Goal: Task Accomplishment & Management: Use online tool/utility

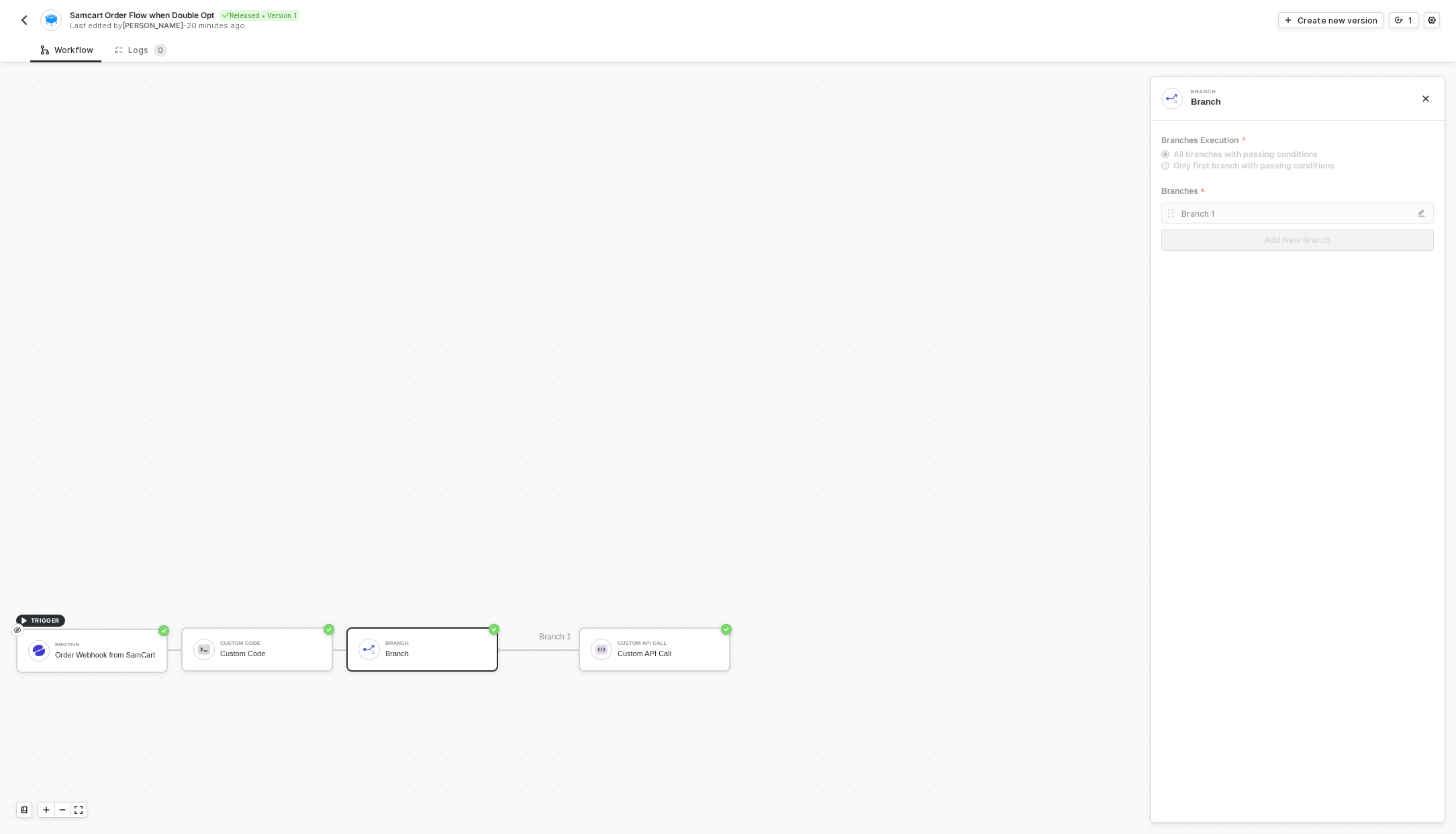
scroll to position [292, 0]
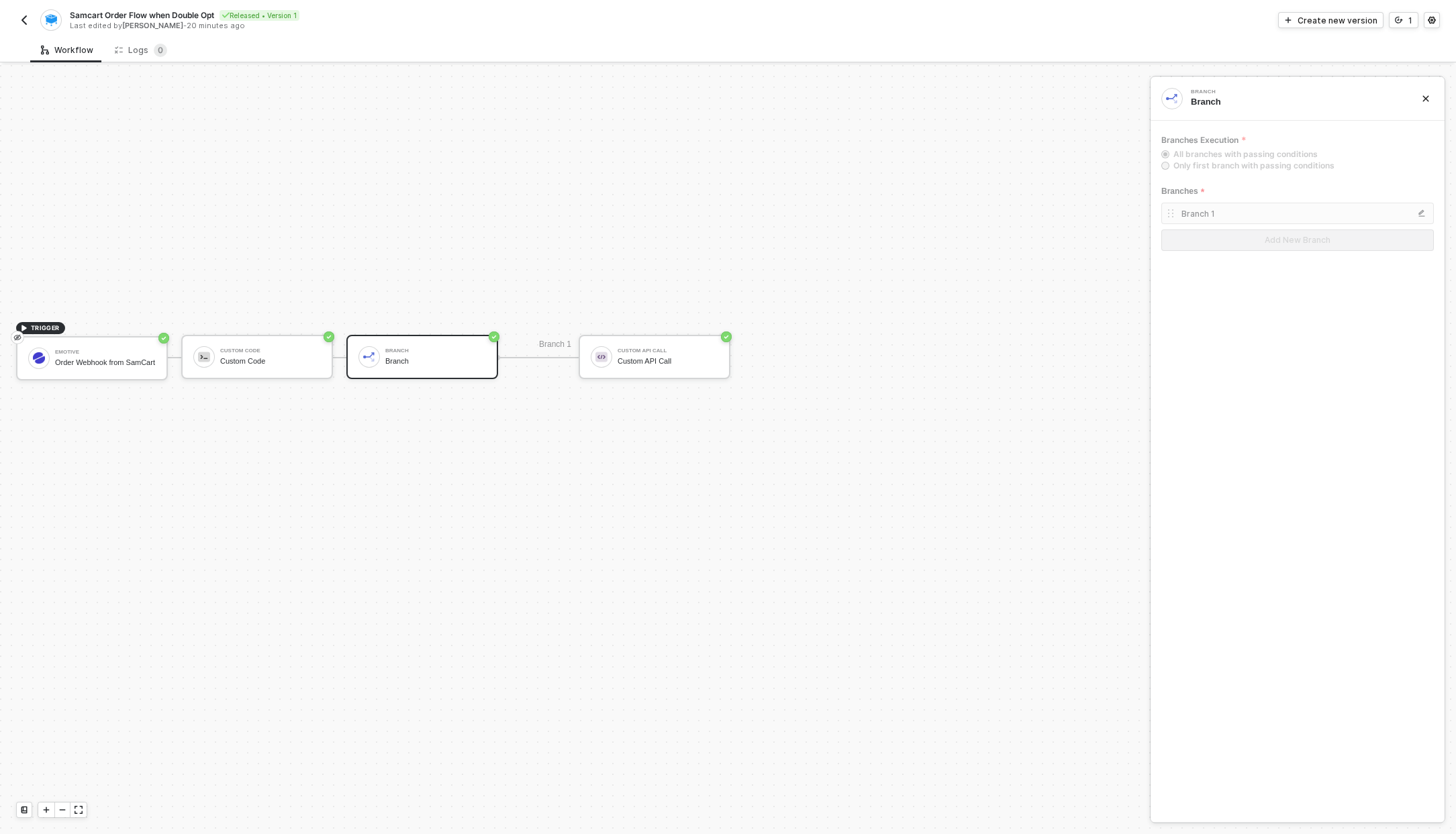
click at [28, 19] on img "button" at bounding box center [24, 20] width 11 height 11
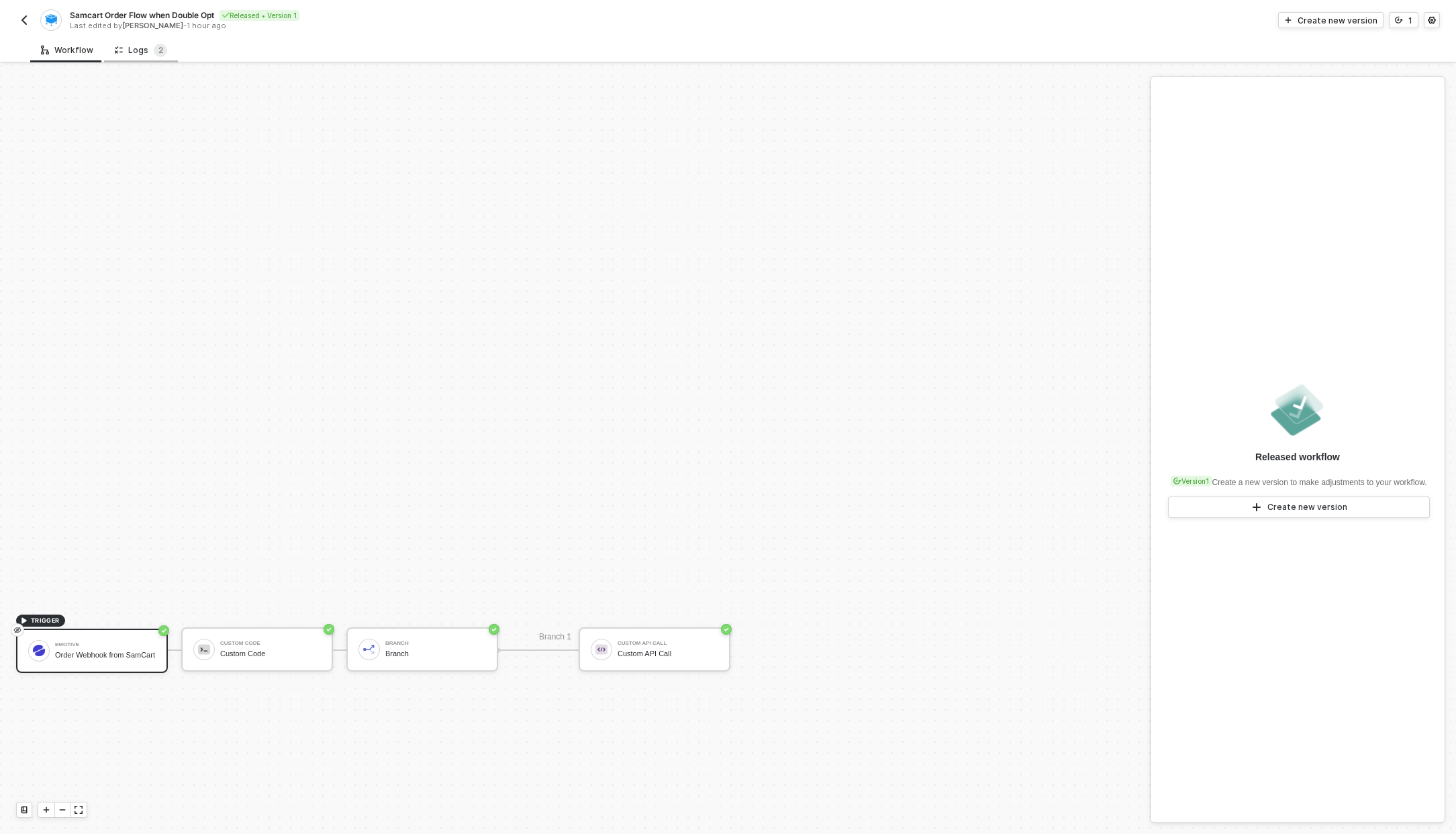
scroll to position [292, 0]
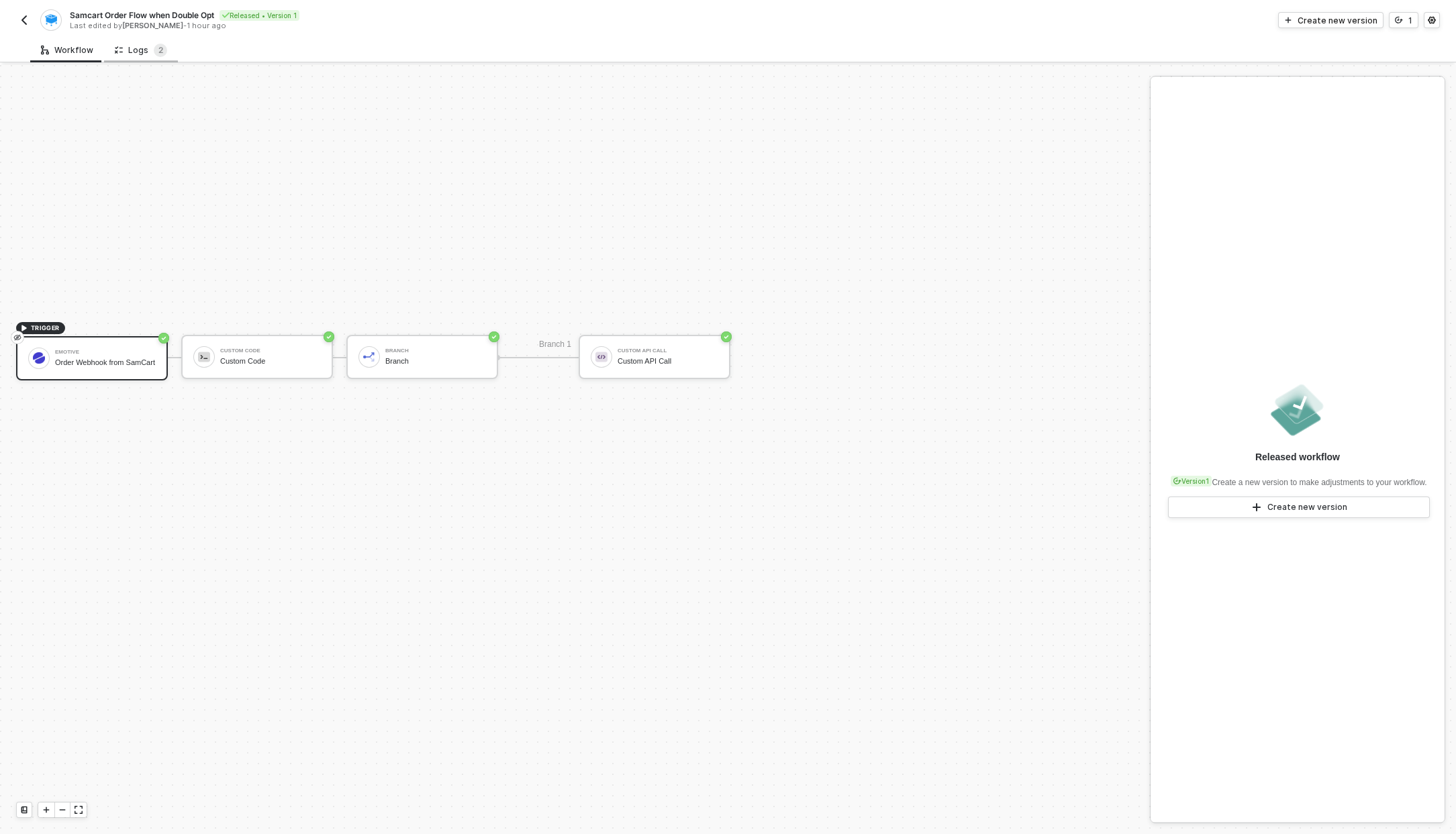
click at [141, 50] on div "Logs 2" at bounding box center [141, 50] width 53 height 14
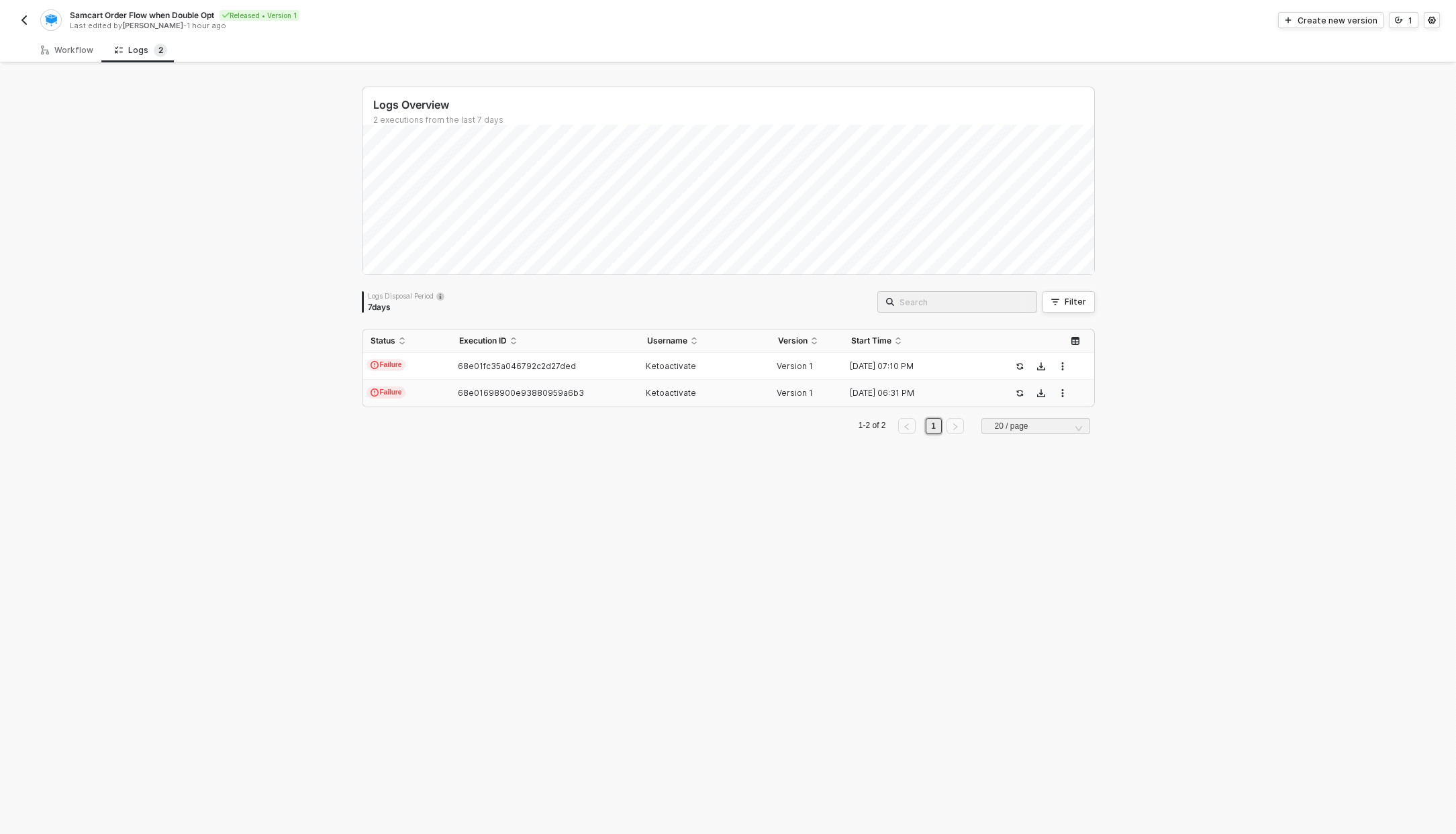
click at [451, 397] on div "68e01698900e93880959a6b3" at bounding box center [540, 394] width 178 height 11
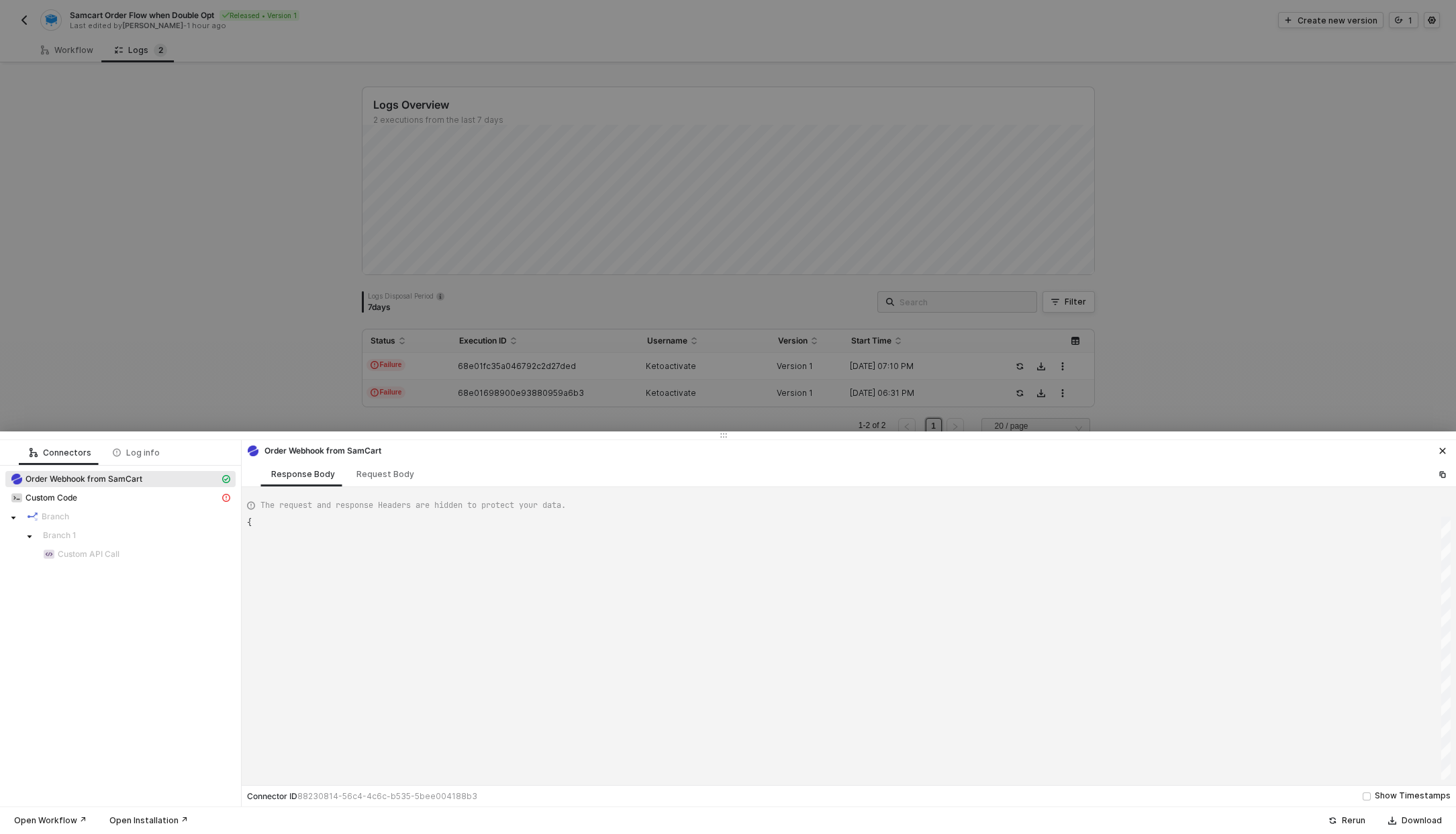
scroll to position [121, 0]
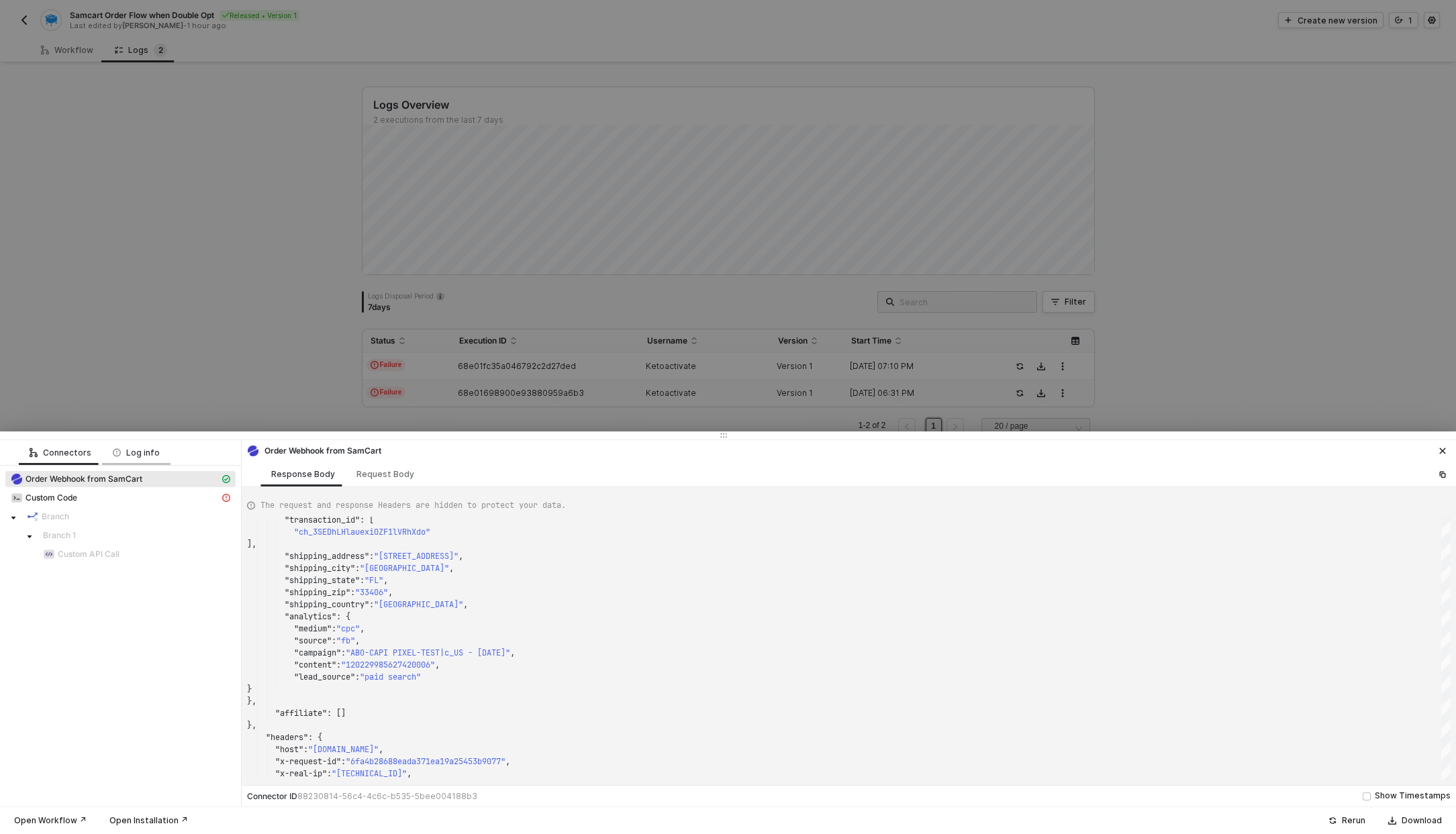
click at [154, 455] on div "Log info" at bounding box center [136, 452] width 68 height 25
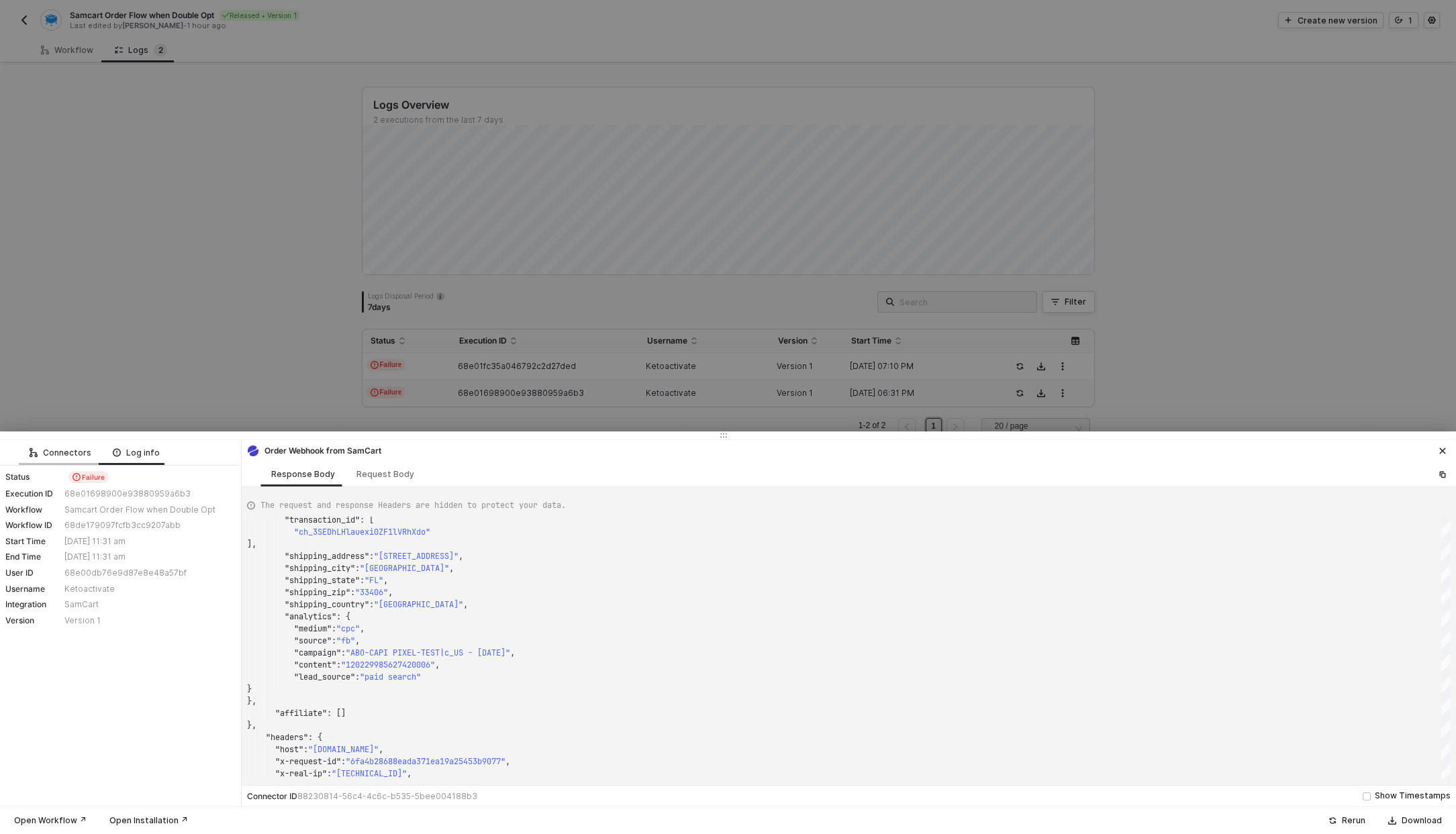
click at [67, 456] on div "Connectors" at bounding box center [60, 453] width 62 height 11
type textarea "null"
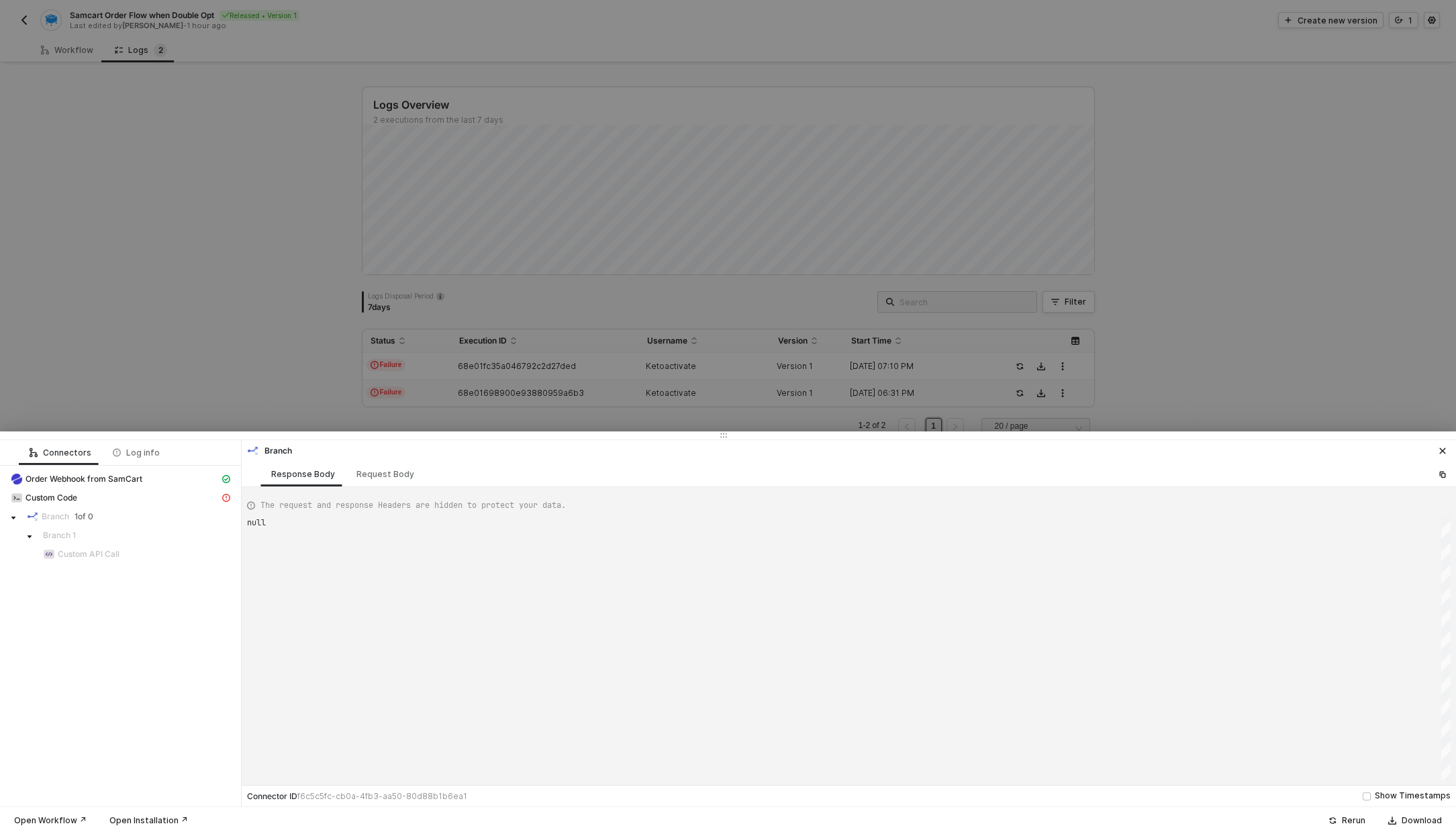
click at [28, 21] on div at bounding box center [728, 417] width 1456 height 834
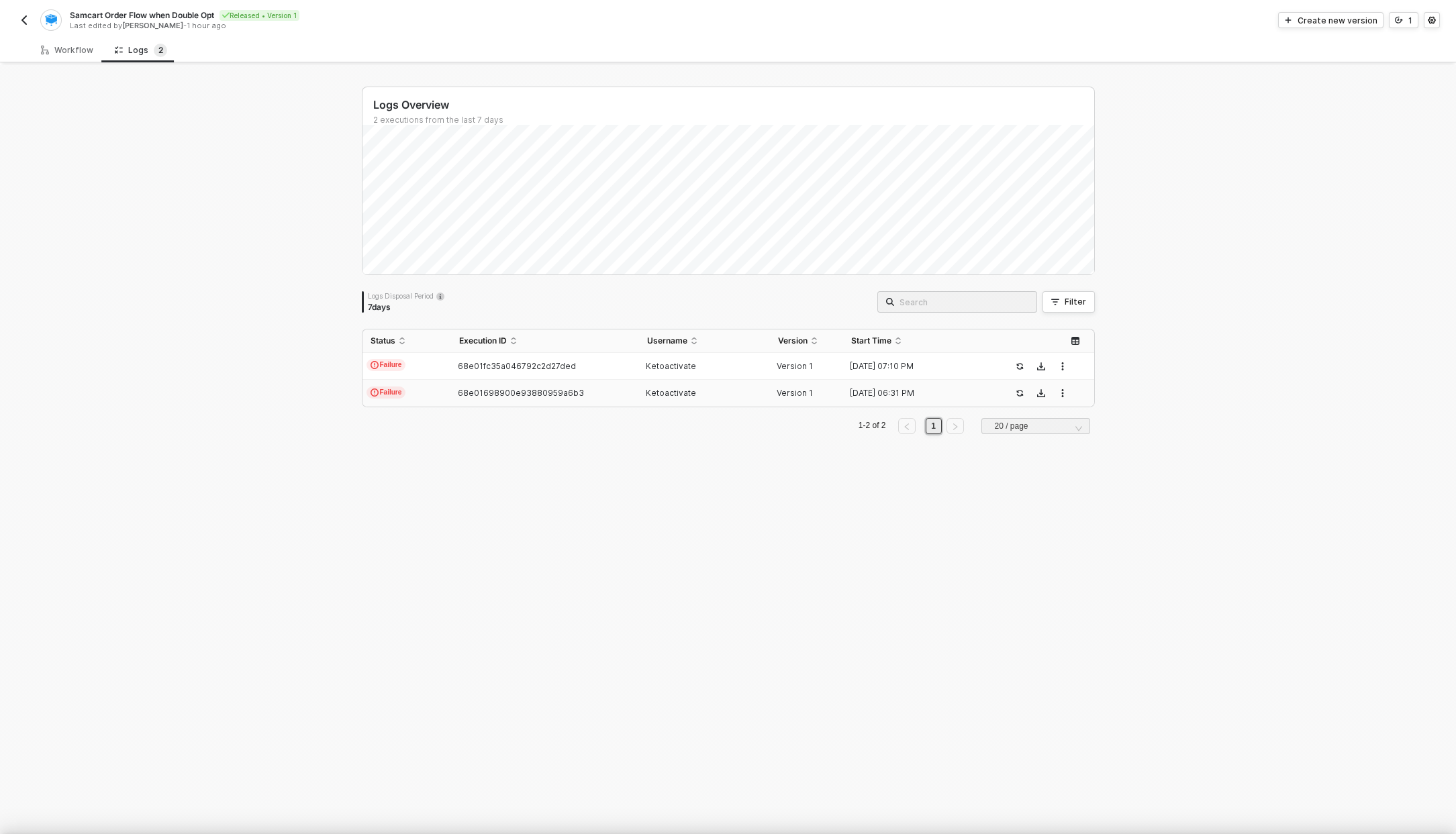
click at [26, 20] on img "button" at bounding box center [24, 20] width 11 height 11
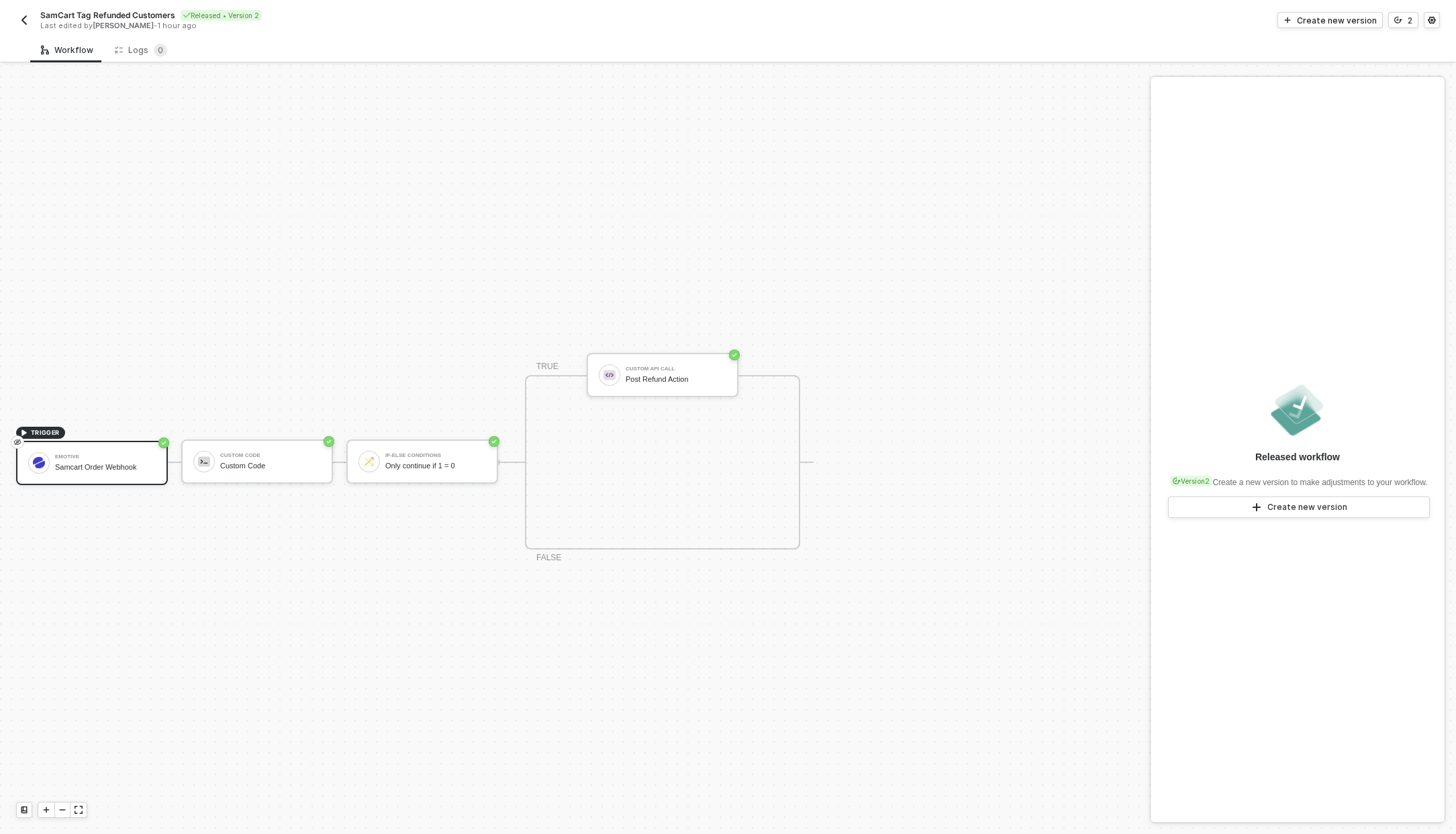
scroll to position [25, 0]
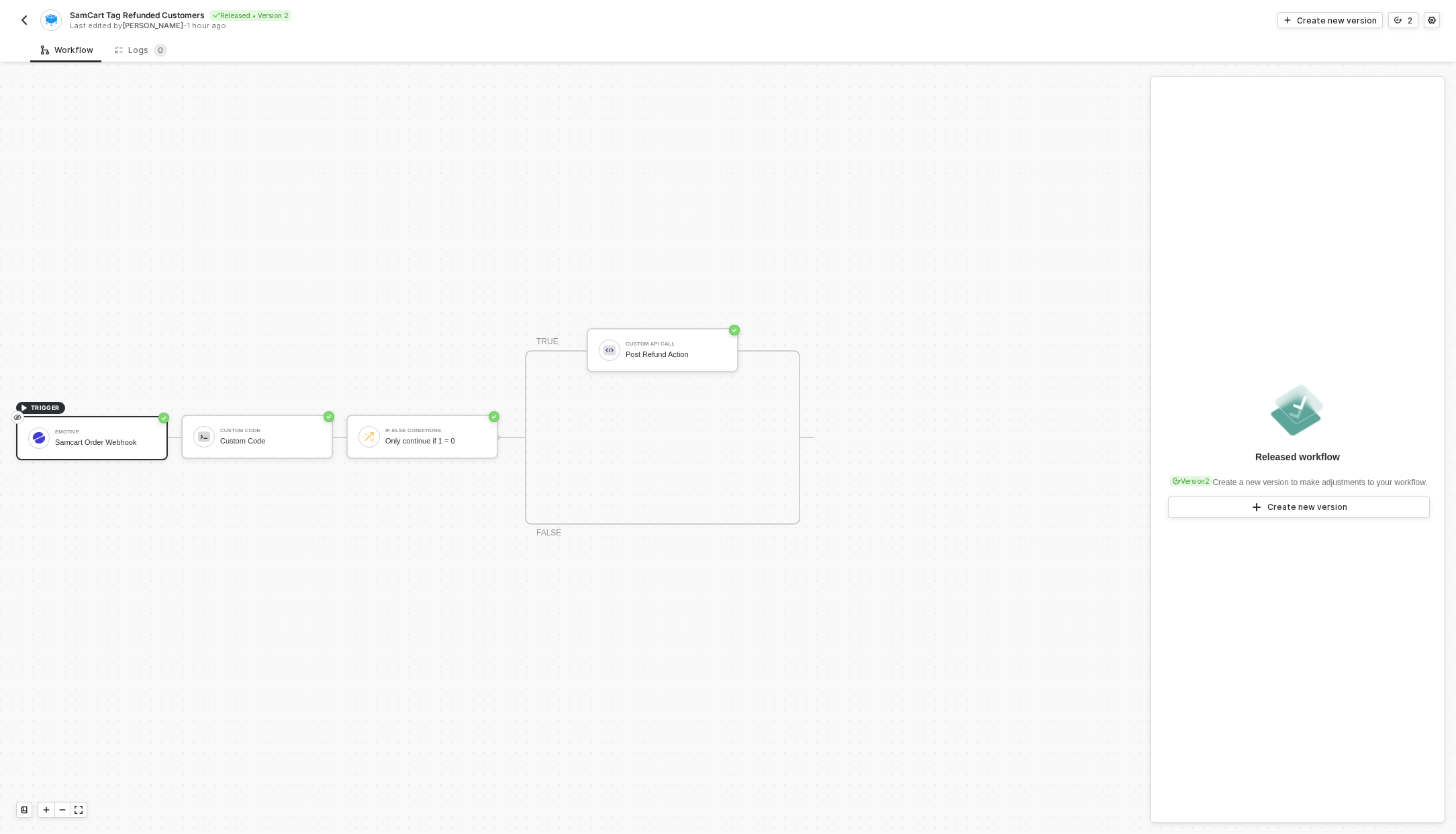
click at [22, 17] on img "button" at bounding box center [24, 20] width 11 height 11
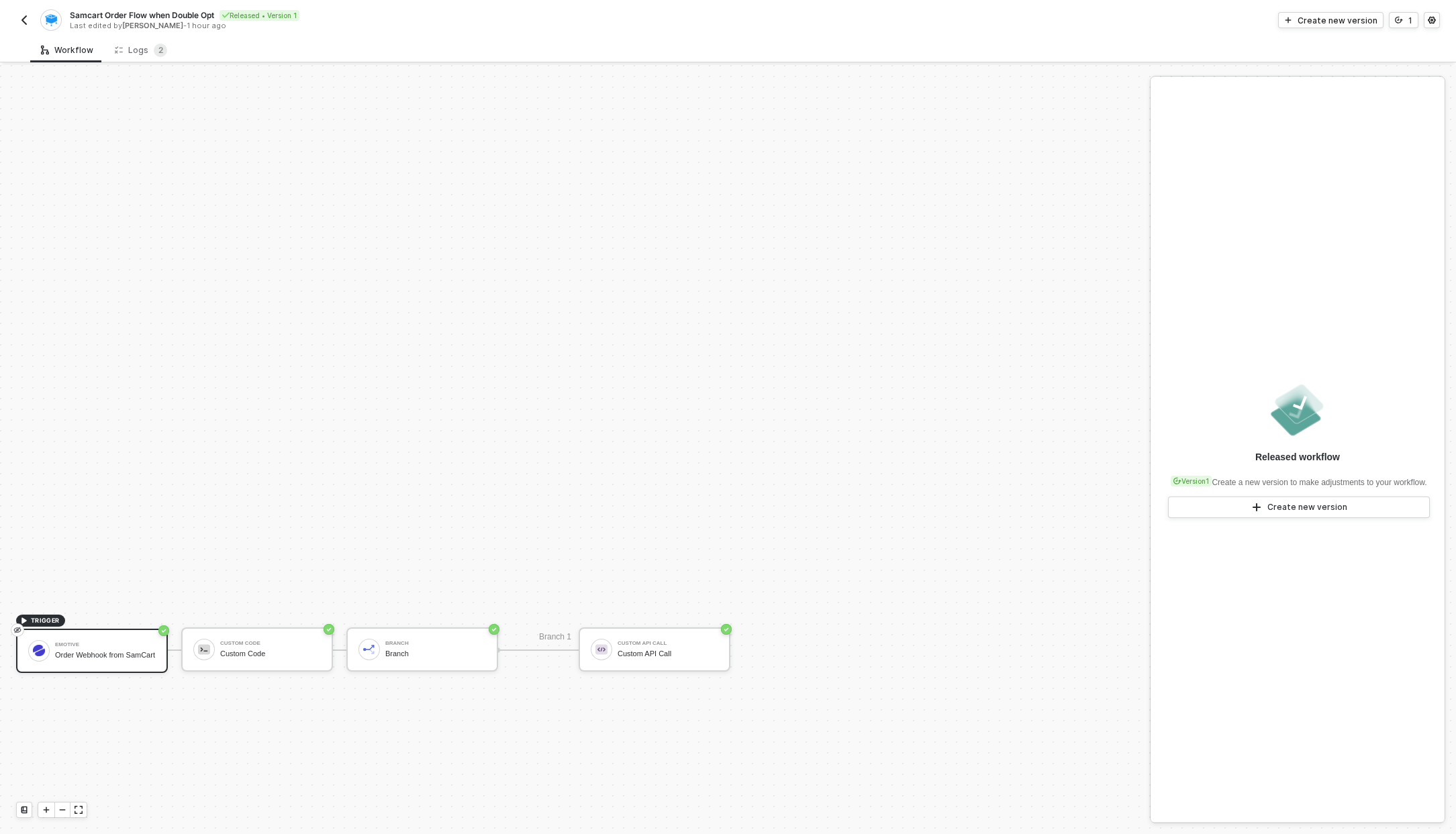
scroll to position [292, 0]
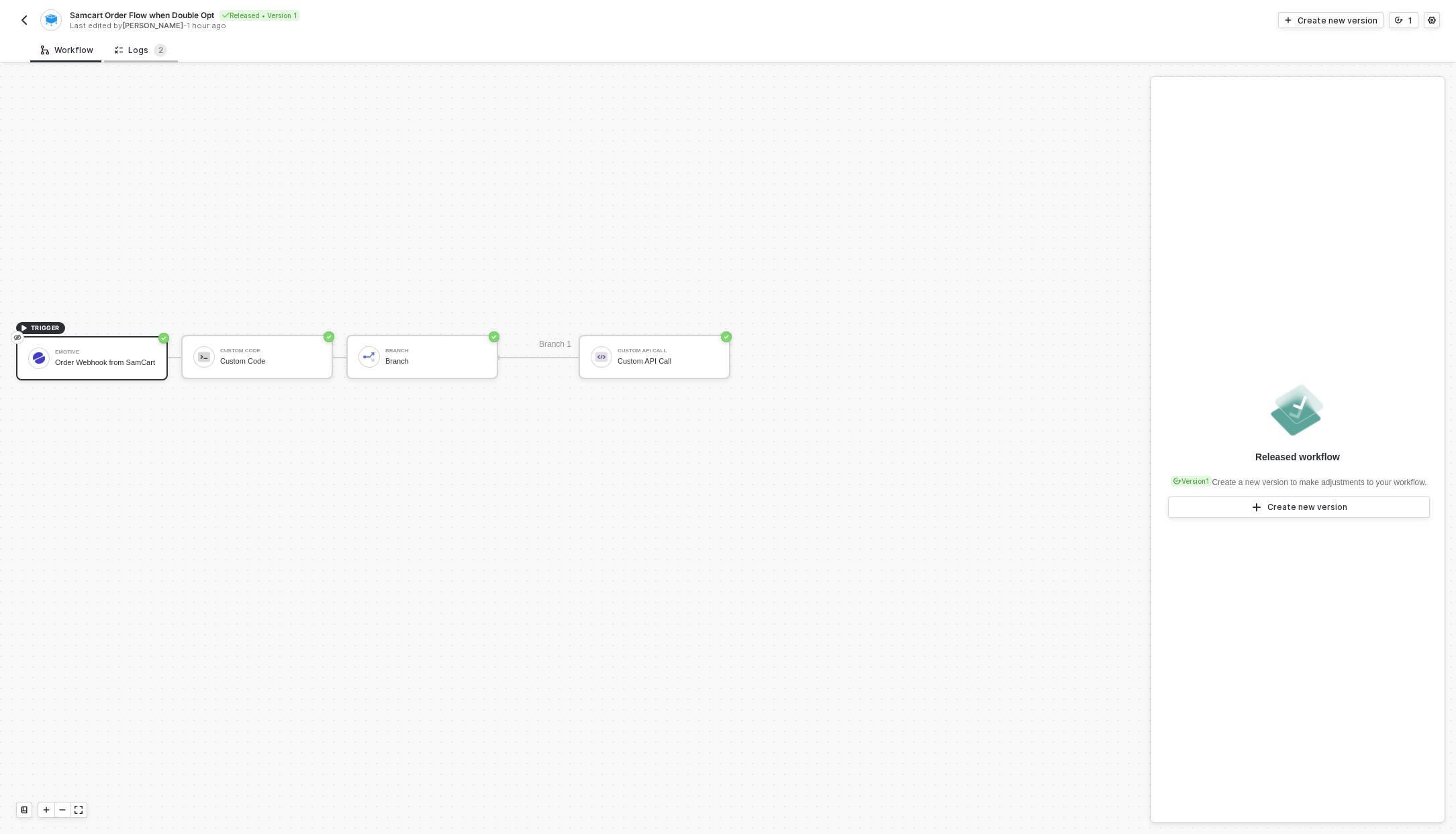
click at [138, 54] on div "Logs 2" at bounding box center [141, 50] width 53 height 14
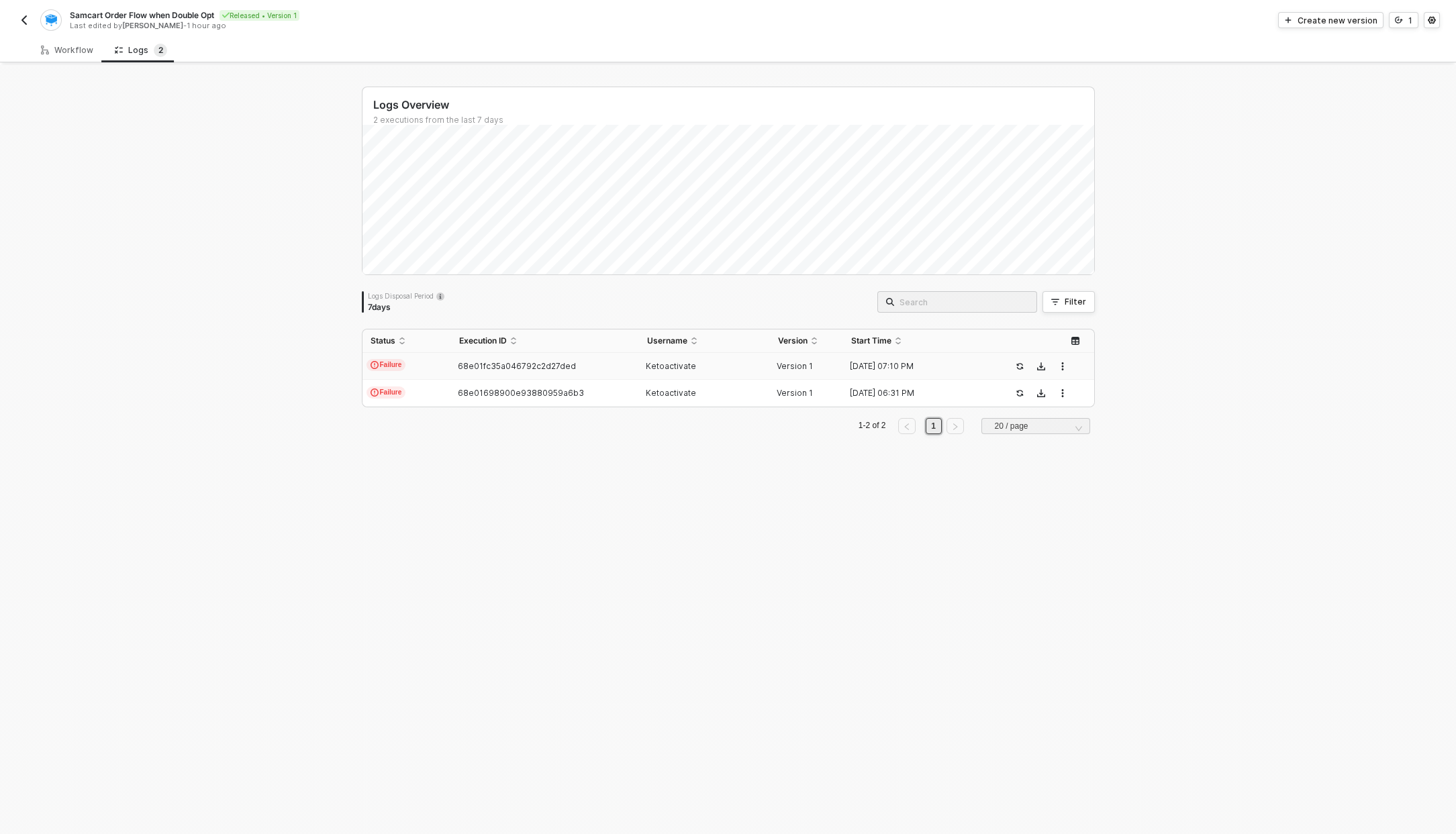
click at [511, 372] on td "68e01fc35a046792c2d27ded" at bounding box center [545, 366] width 188 height 27
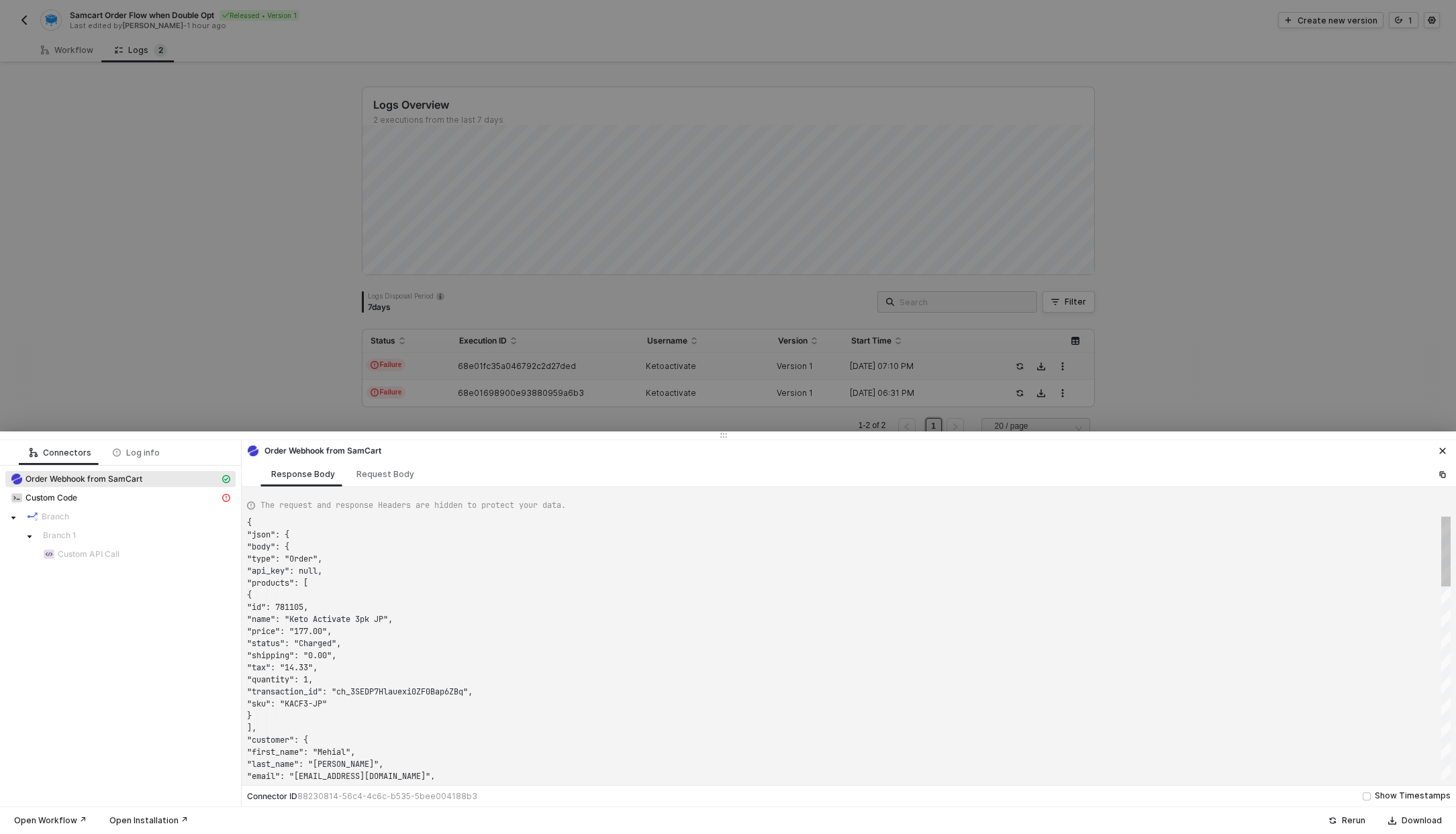
scroll to position [121, 0]
